Goal: Task Accomplishment & Management: Manage account settings

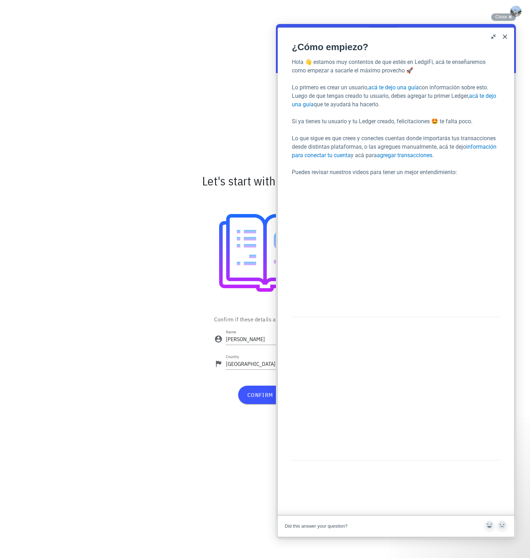
scroll to position [44, 0]
drag, startPoint x: 505, startPoint y: 37, endPoint x: 772, endPoint y: 66, distance: 268.4
click at [505, 37] on button "Close" at bounding box center [505, 36] width 11 height 11
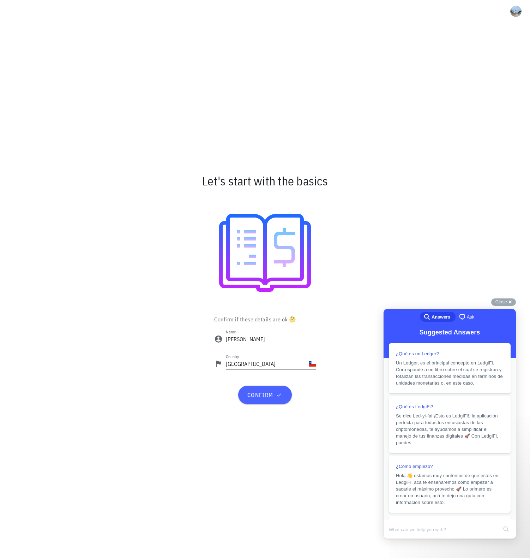
click at [275, 396] on span "confirm" at bounding box center [265, 394] width 36 height 7
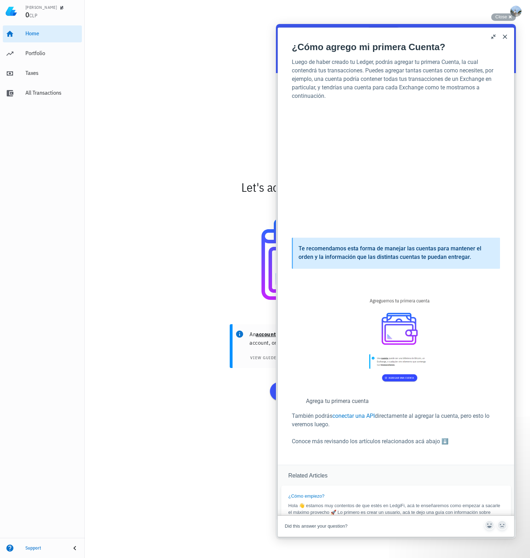
scroll to position [93, 0]
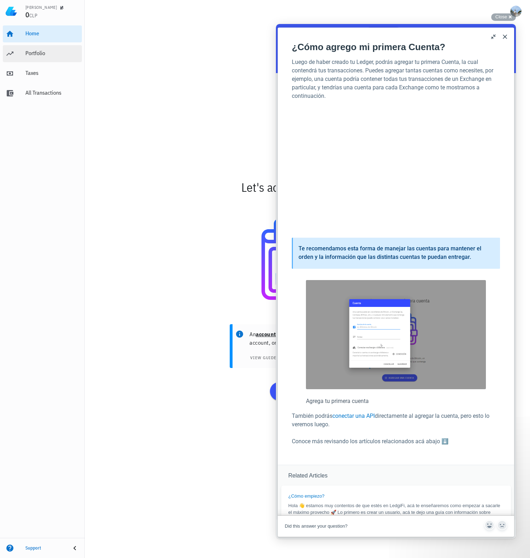
click at [46, 56] on div "Portfolio" at bounding box center [52, 53] width 54 height 7
drag, startPoint x: 507, startPoint y: 35, endPoint x: 751, endPoint y: 60, distance: 246.0
click at [507, 35] on button "Close" at bounding box center [505, 36] width 11 height 11
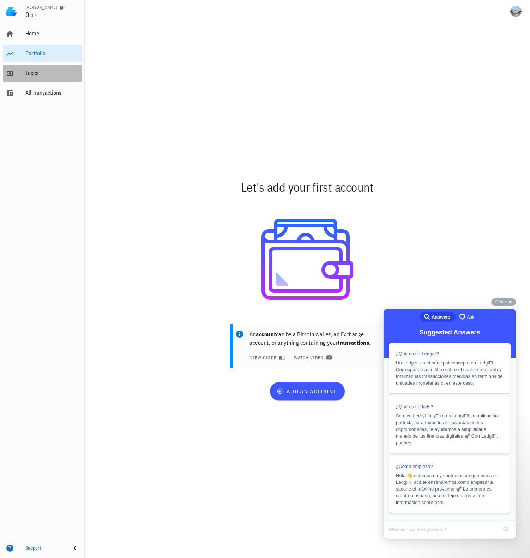
click at [21, 74] on link "Taxes" at bounding box center [42, 73] width 79 height 17
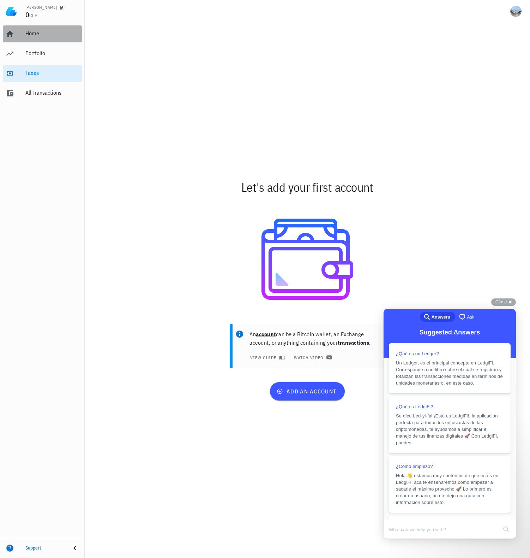
click at [32, 33] on div "Home" at bounding box center [52, 33] width 54 height 7
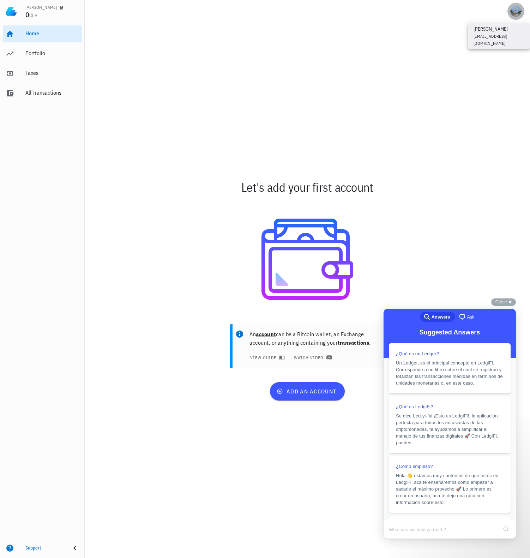
click at [513, 12] on div "avatar" at bounding box center [516, 11] width 11 height 11
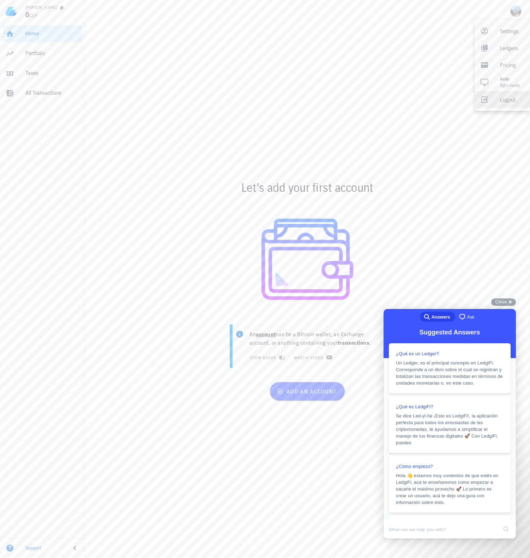
drag, startPoint x: 506, startPoint y: 102, endPoint x: 501, endPoint y: 101, distance: 5.1
click at [505, 102] on div "Logout" at bounding box center [512, 100] width 24 height 14
